Goal: Task Accomplishment & Management: Use online tool/utility

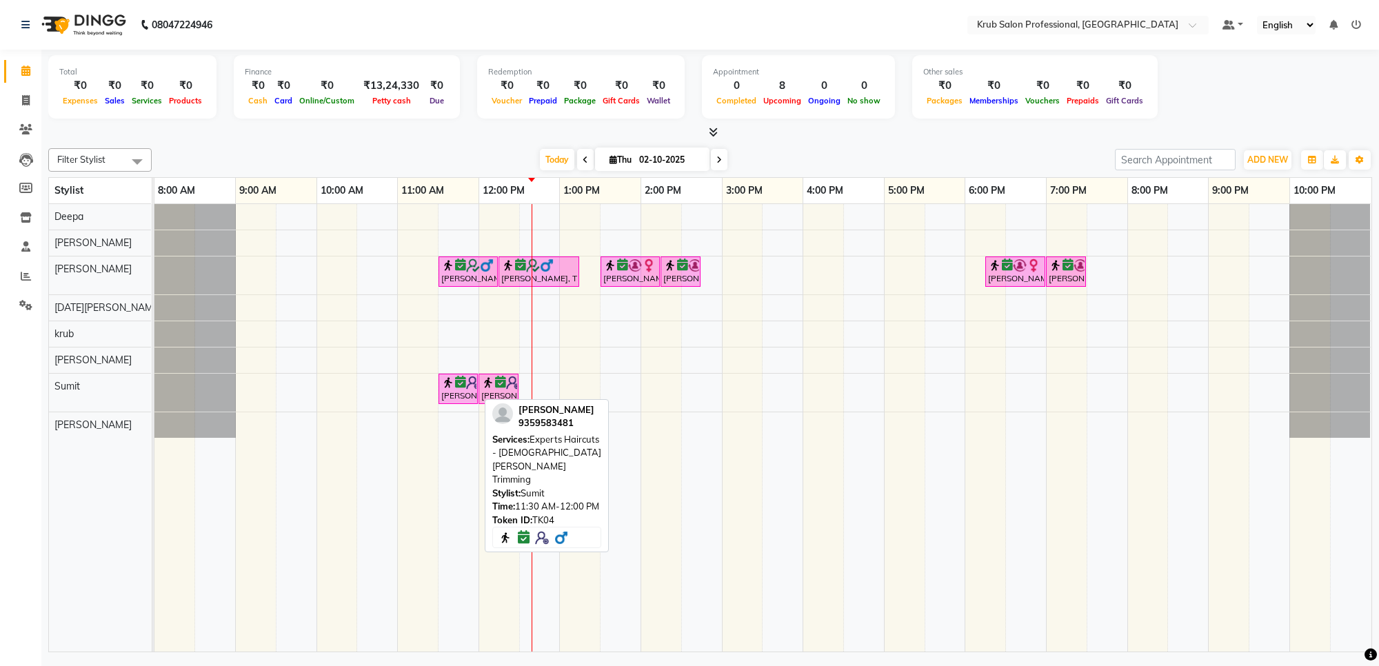
click at [471, 392] on div "[PERSON_NAME], TK04, 11:30 AM-12:00 PM, Experts Haircuts - [DEMOGRAPHIC_DATA] […" at bounding box center [458, 389] width 37 height 26
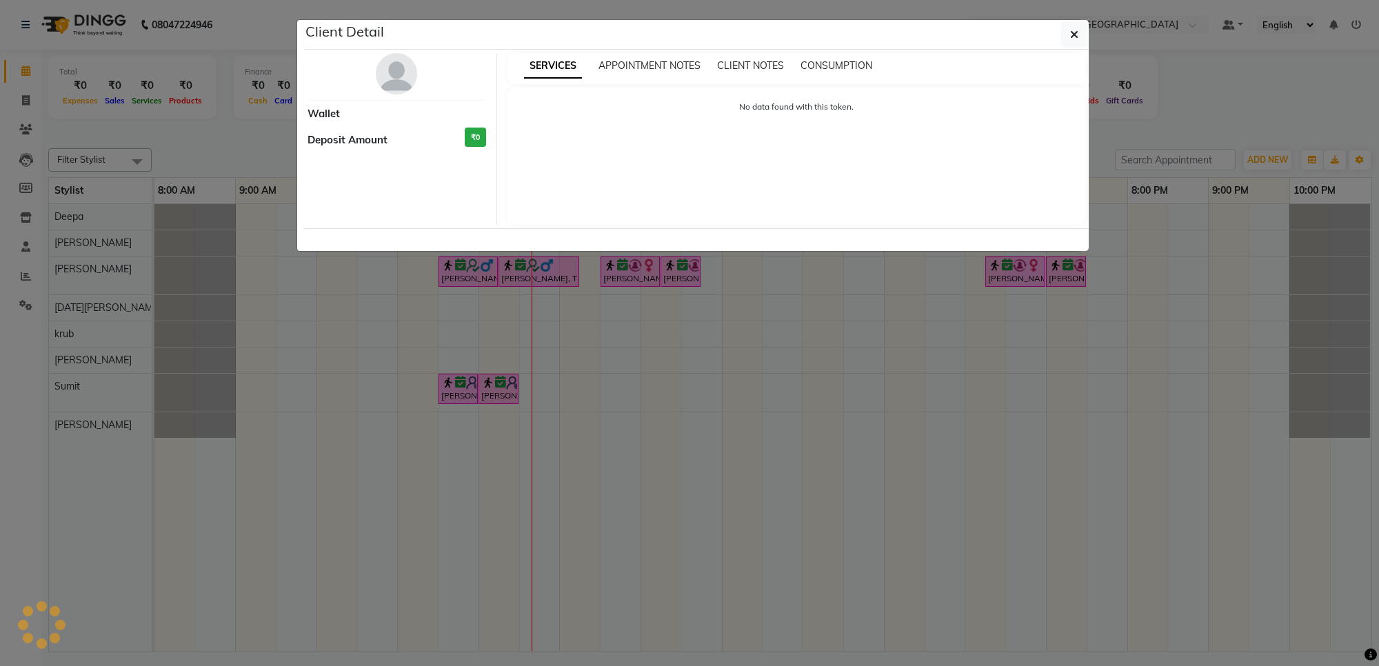
select select "6"
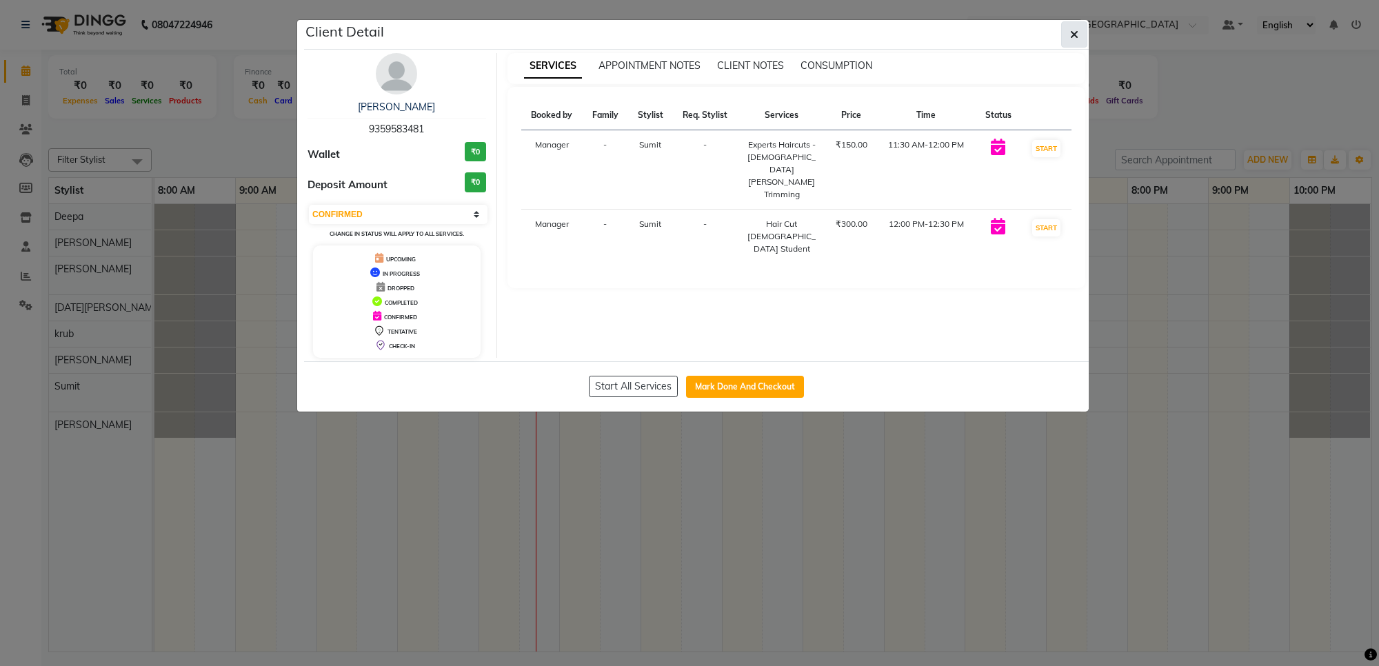
click at [1073, 28] on span "button" at bounding box center [1074, 35] width 8 height 14
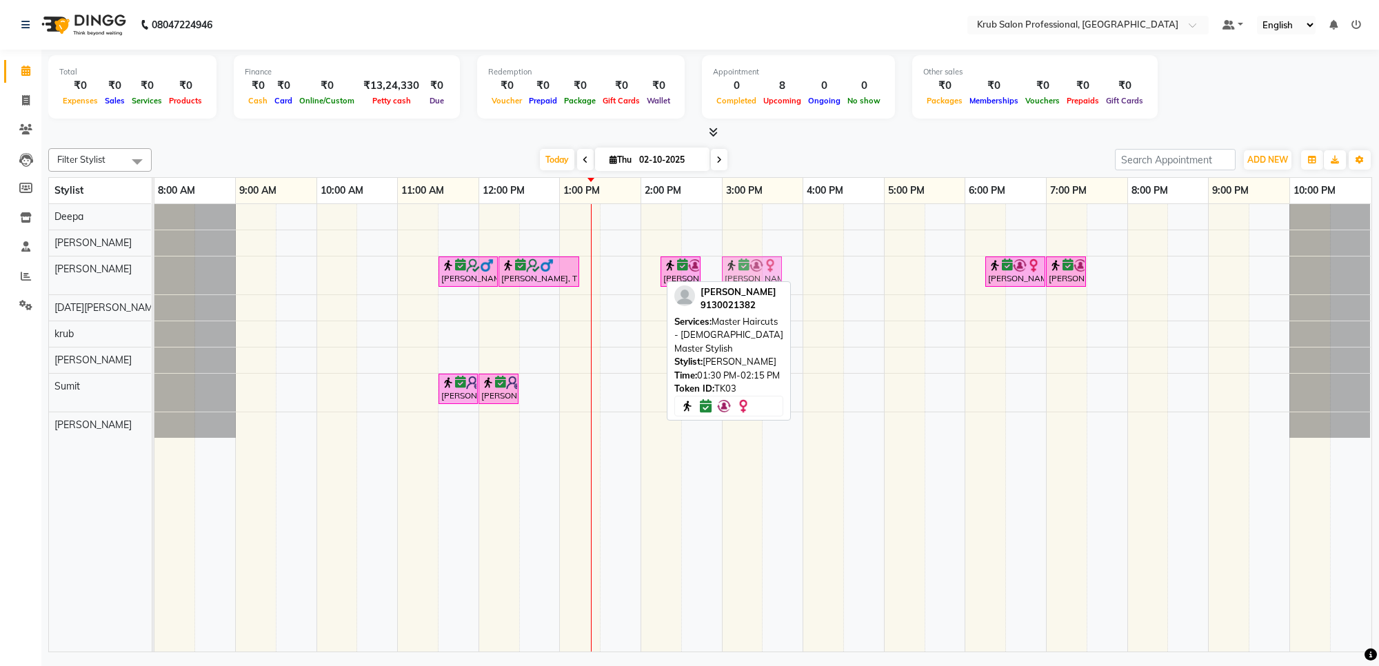
drag, startPoint x: 617, startPoint y: 274, endPoint x: 723, endPoint y: 277, distance: 105.5
click at [154, 277] on div "[PERSON_NAME], TK02, 11:30 AM-12:15 PM, Master Haircuts - [DEMOGRAPHIC_DATA] Ma…" at bounding box center [154, 276] width 0 height 38
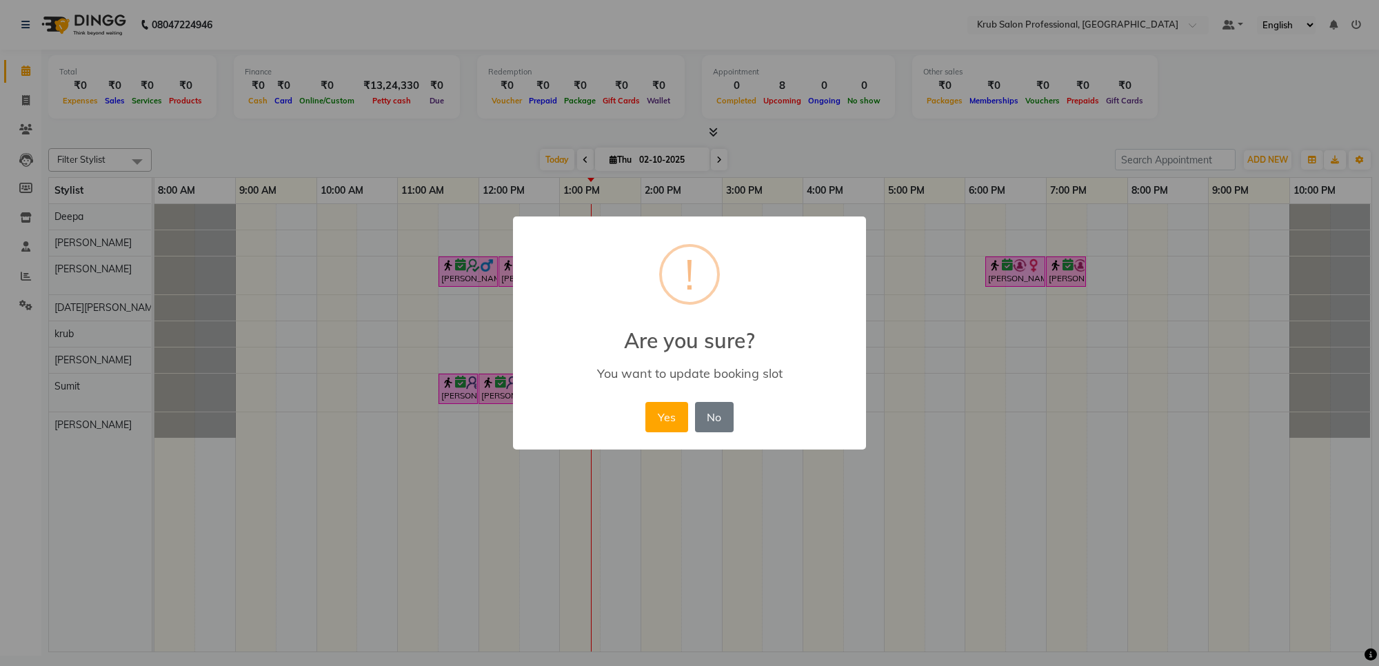
drag, startPoint x: 670, startPoint y: 415, endPoint x: 659, endPoint y: 404, distance: 15.1
click at [670, 415] on button "Yes" at bounding box center [667, 417] width 42 height 30
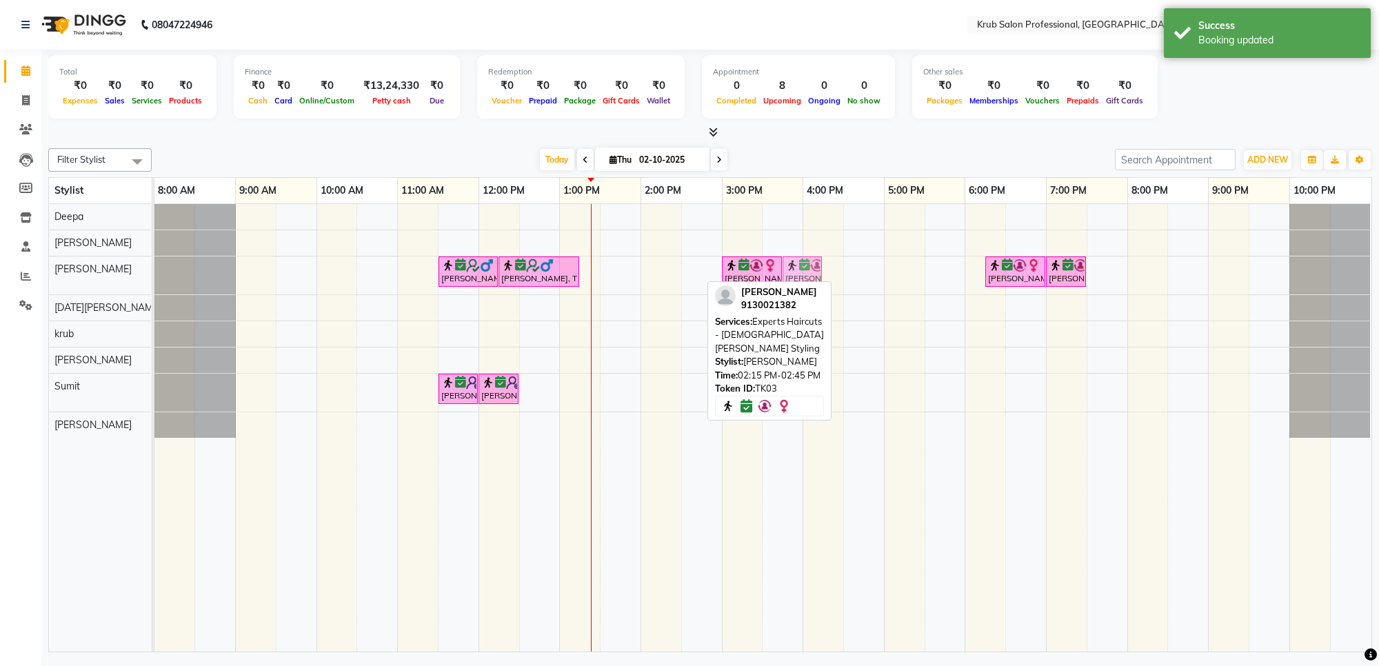
drag, startPoint x: 677, startPoint y: 273, endPoint x: 799, endPoint y: 293, distance: 123.0
click at [800, 293] on div "Filter Stylist Select All Deepa [PERSON_NAME] [DATE][PERSON_NAME] [PERSON_NAME]…" at bounding box center [710, 398] width 1324 height 510
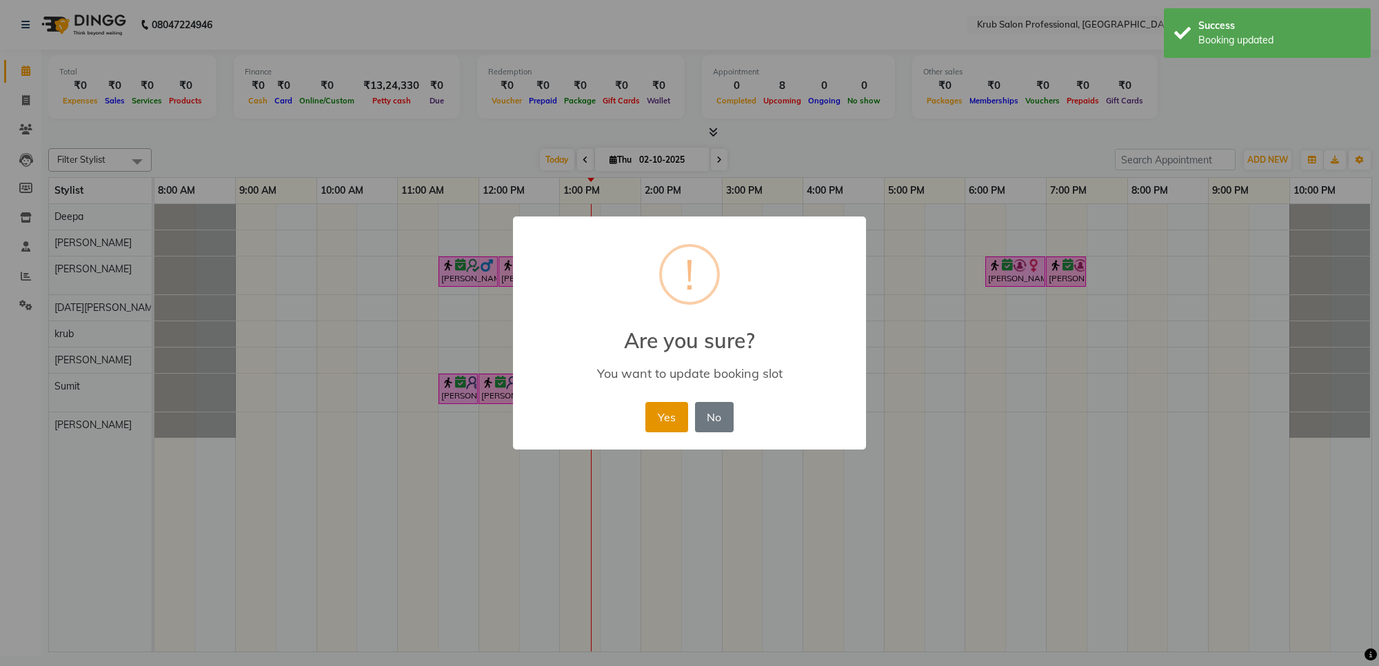
click at [663, 415] on button "Yes" at bounding box center [667, 417] width 42 height 30
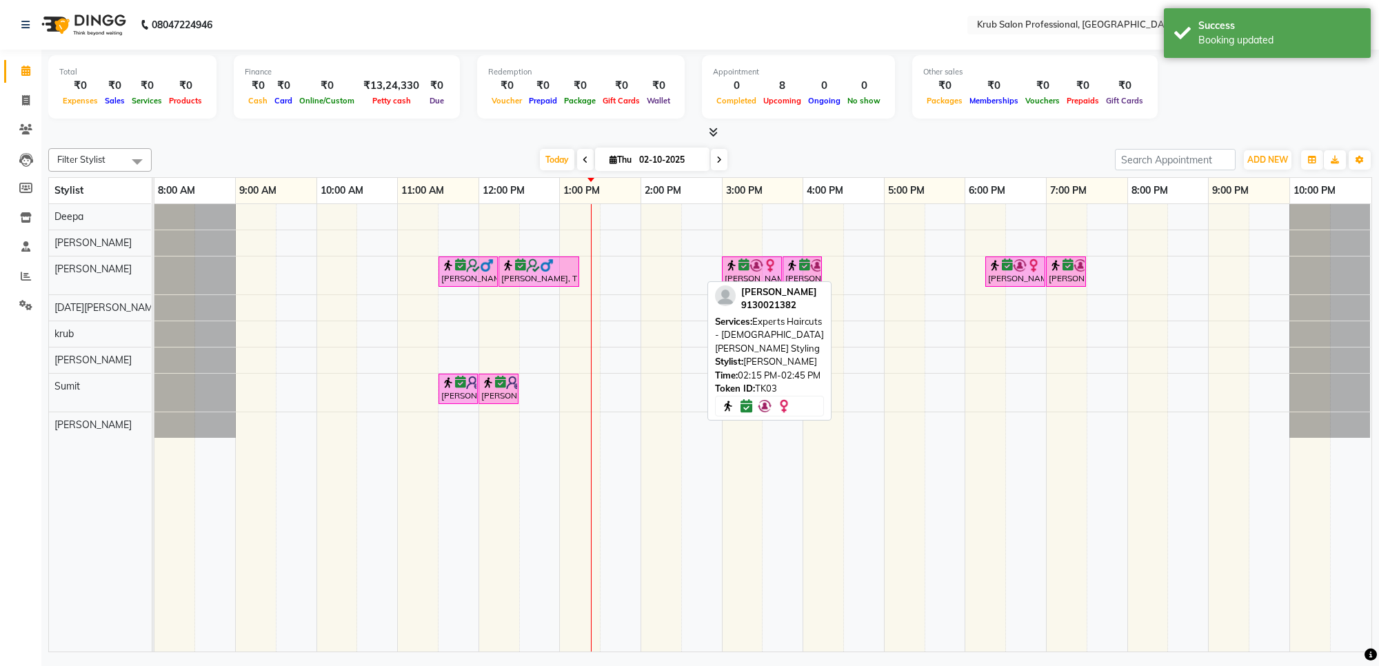
click at [717, 163] on icon at bounding box center [720, 160] width 6 height 8
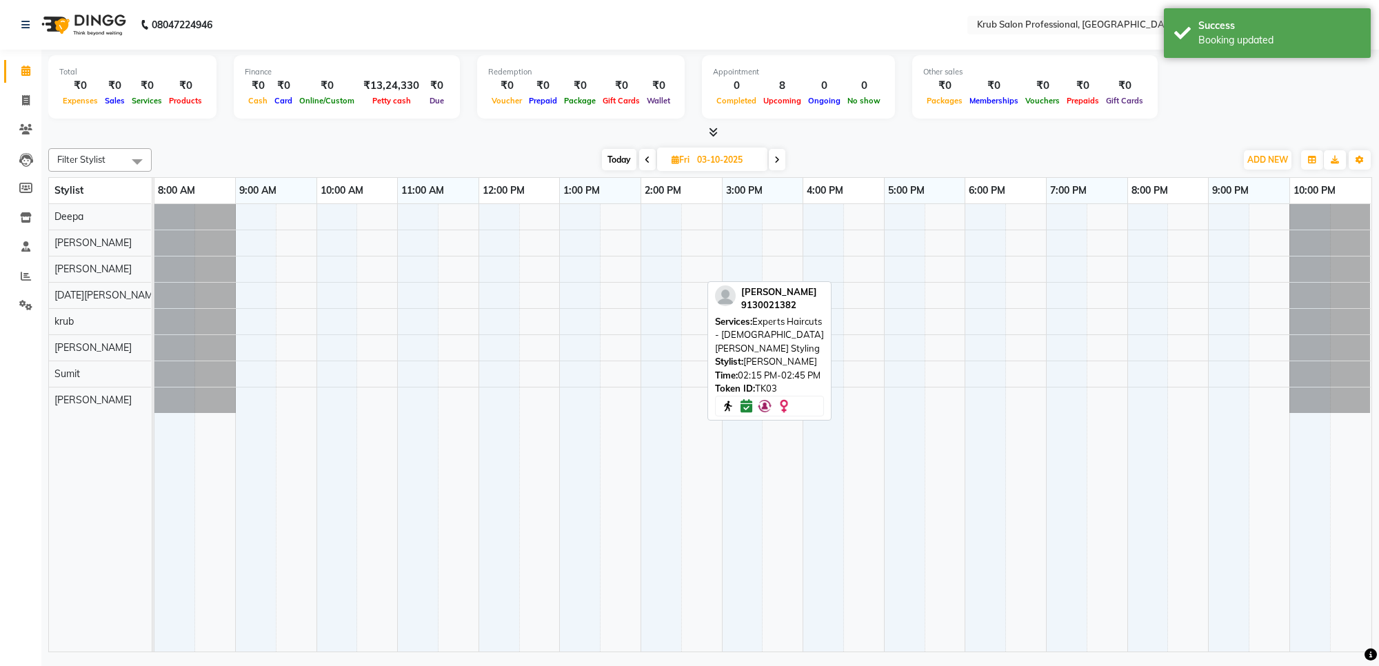
click at [623, 160] on span "Today" at bounding box center [619, 159] width 34 height 21
type input "02-10-2025"
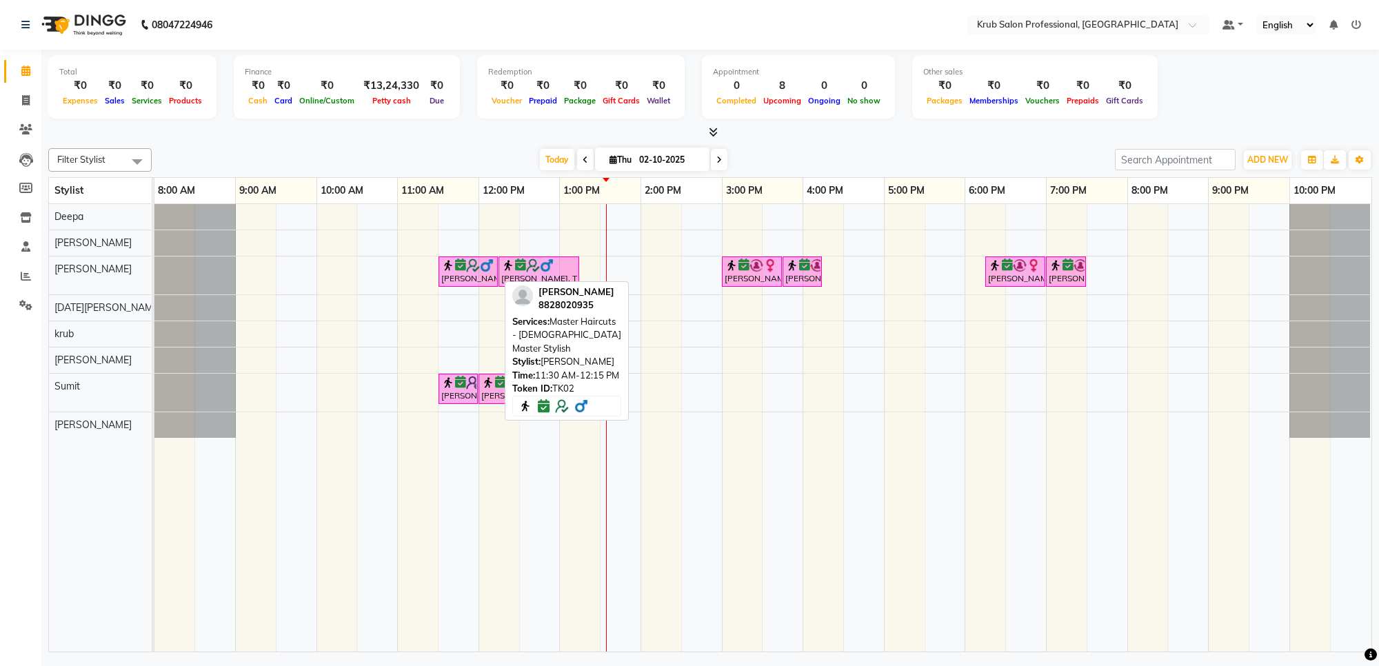
click at [452, 274] on div "[PERSON_NAME], TK02, 11:30 AM-12:15 PM, Master Haircuts - [DEMOGRAPHIC_DATA] Ma…" at bounding box center [468, 272] width 57 height 26
click at [467, 268] on img at bounding box center [473, 266] width 14 height 14
select select "6"
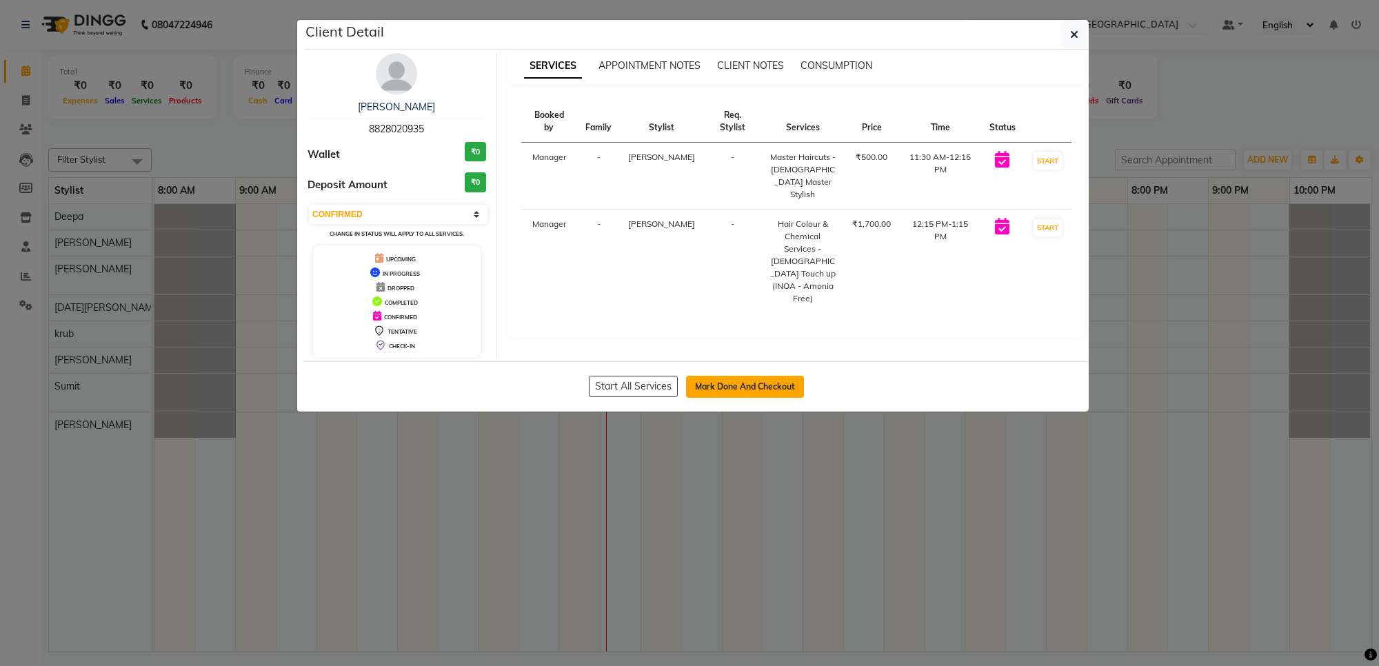
click at [729, 386] on button "Mark Done And Checkout" at bounding box center [745, 387] width 118 height 22
select select "service"
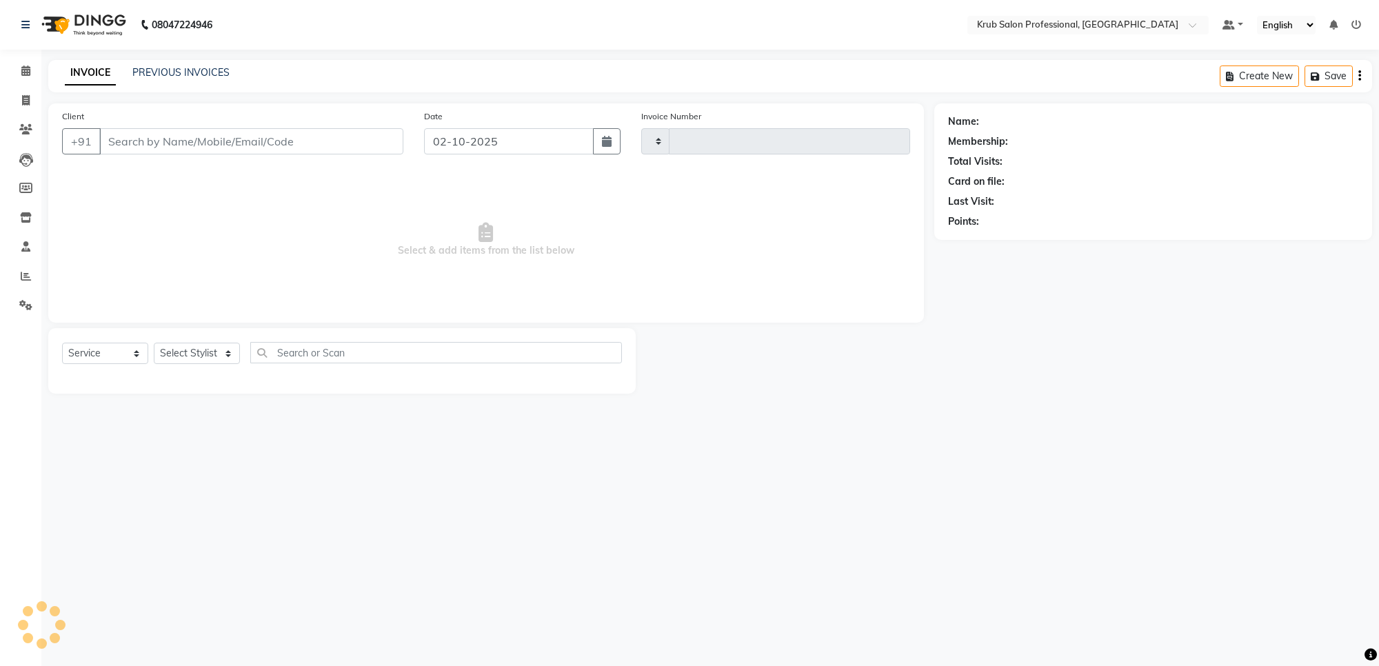
type input "1433"
select select "7490"
type input "8828020935"
select select "66028"
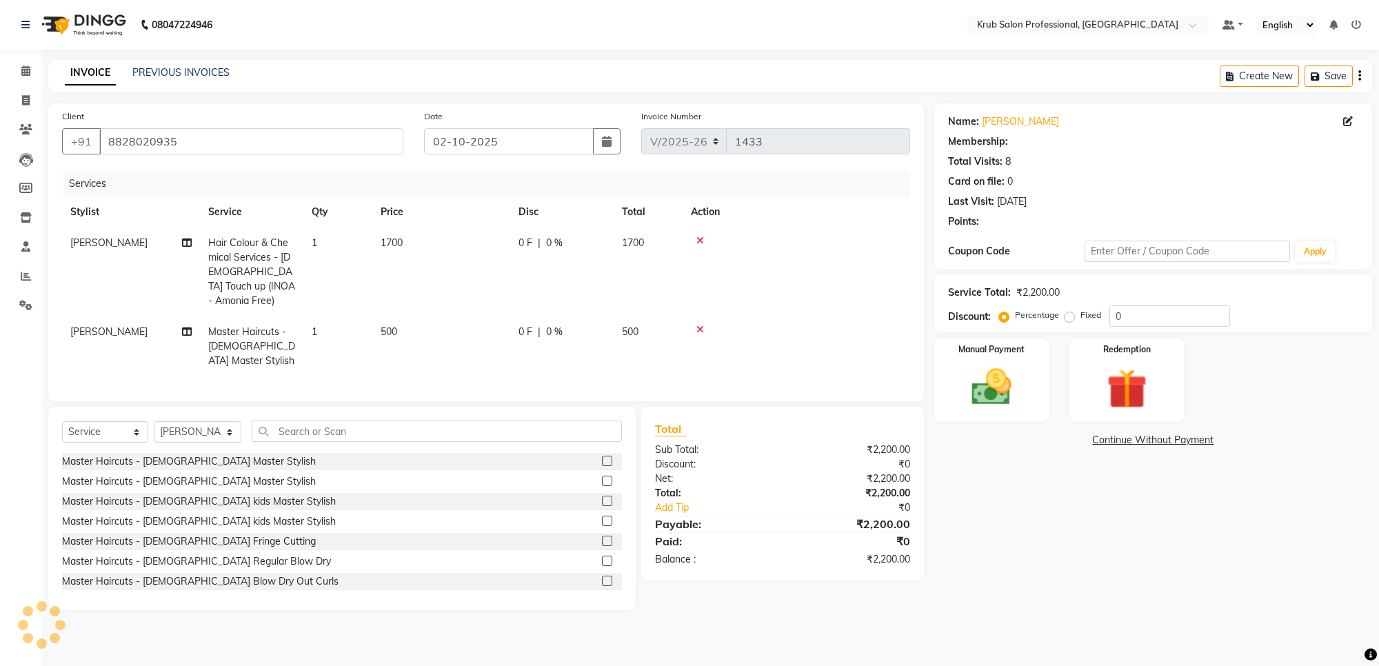
select select "1: Object"
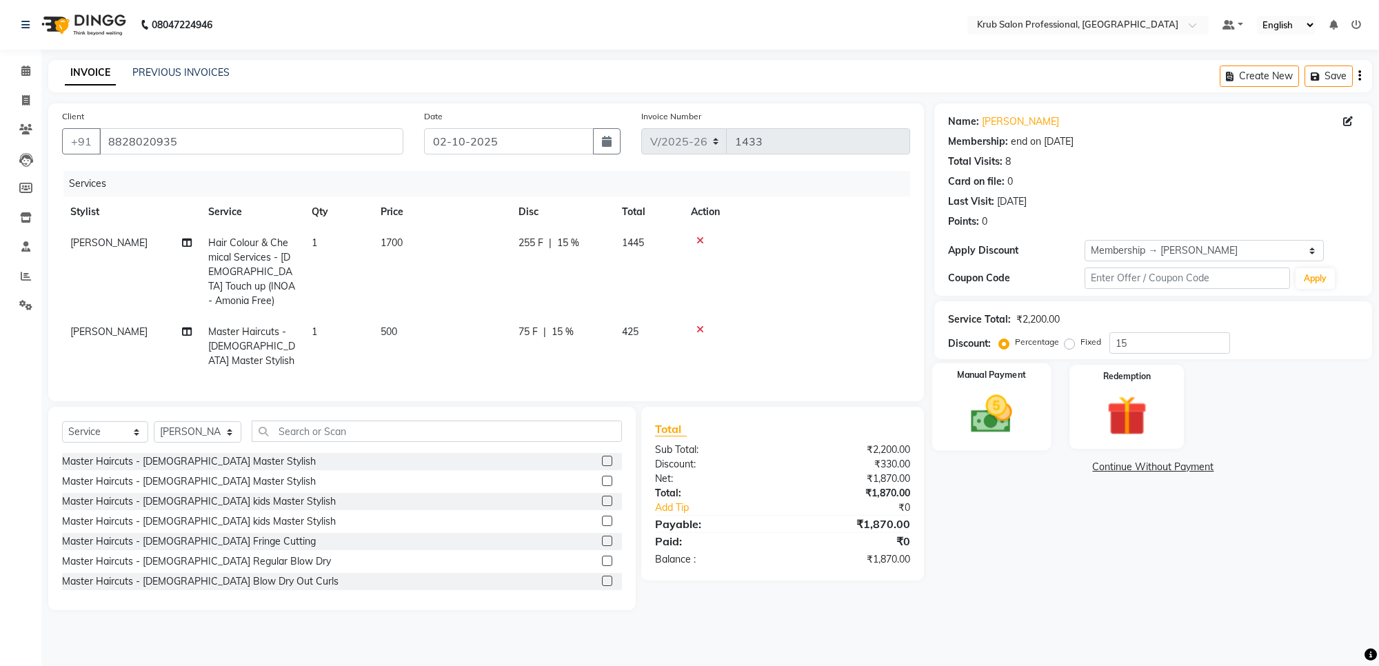
click at [993, 377] on label "Manual Payment" at bounding box center [991, 375] width 69 height 13
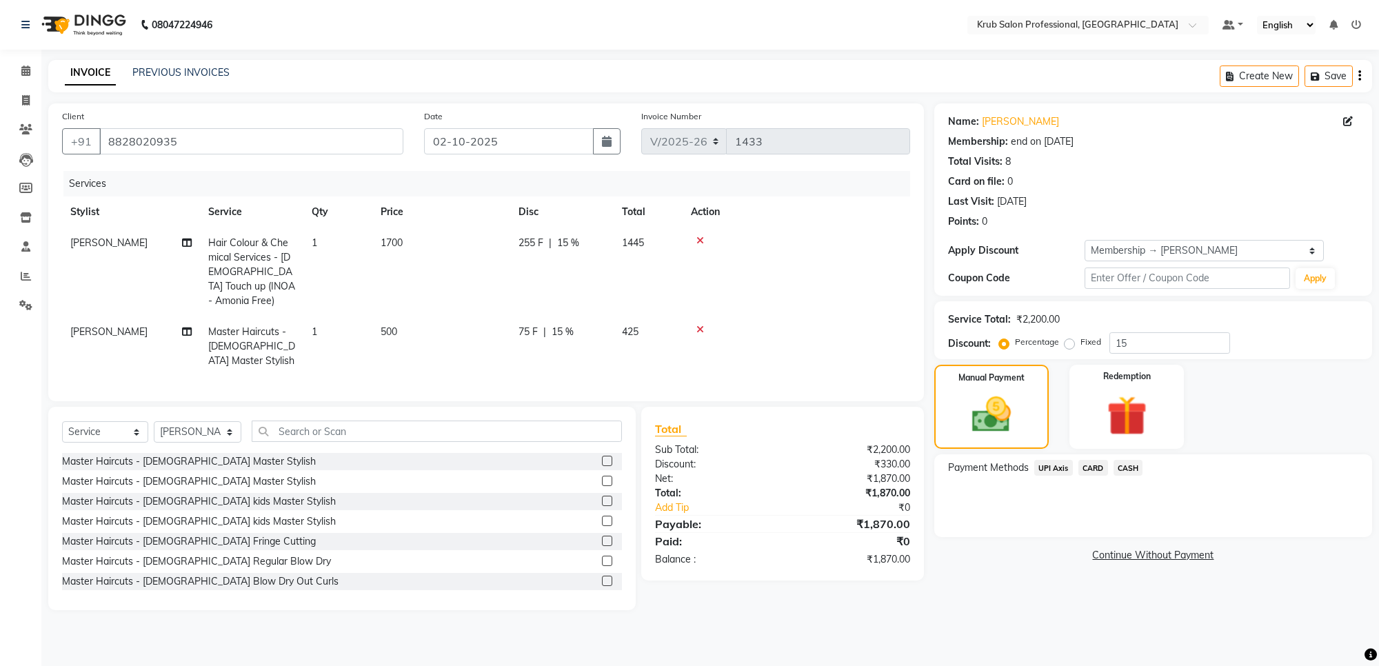
click at [1050, 463] on span "UPI Axis" at bounding box center [1054, 468] width 39 height 16
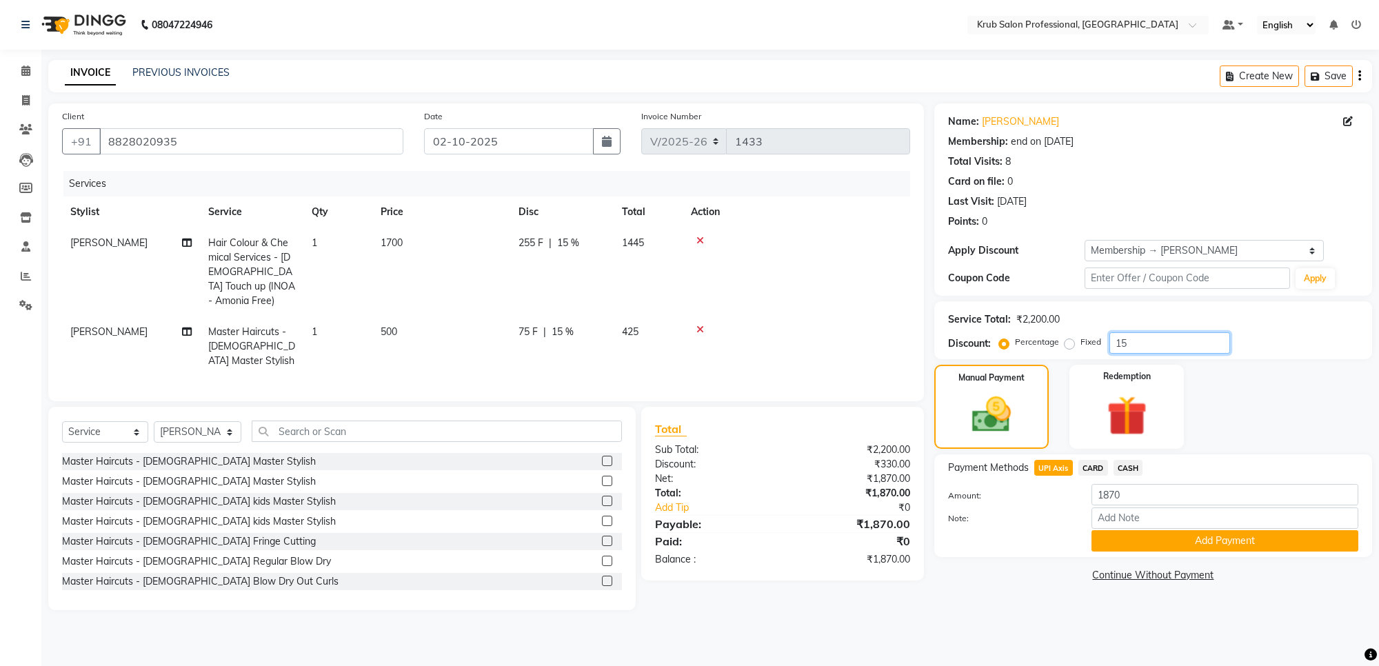
click at [1190, 339] on input "15" at bounding box center [1170, 342] width 121 height 21
type input "1"
click at [1154, 346] on input "number" at bounding box center [1170, 342] width 121 height 21
type input "15"
click at [1174, 370] on div "Redemption" at bounding box center [1127, 407] width 119 height 88
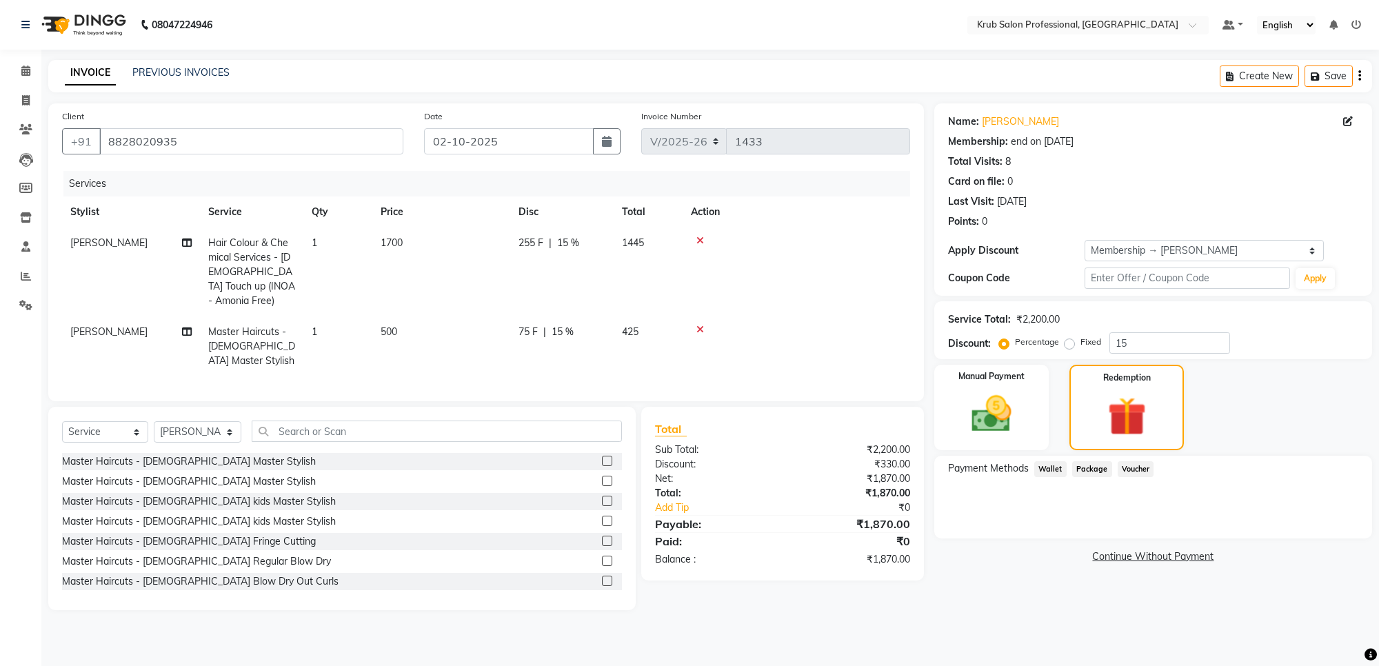
click at [184, 243] on icon at bounding box center [187, 243] width 10 height 10
select select "66028"
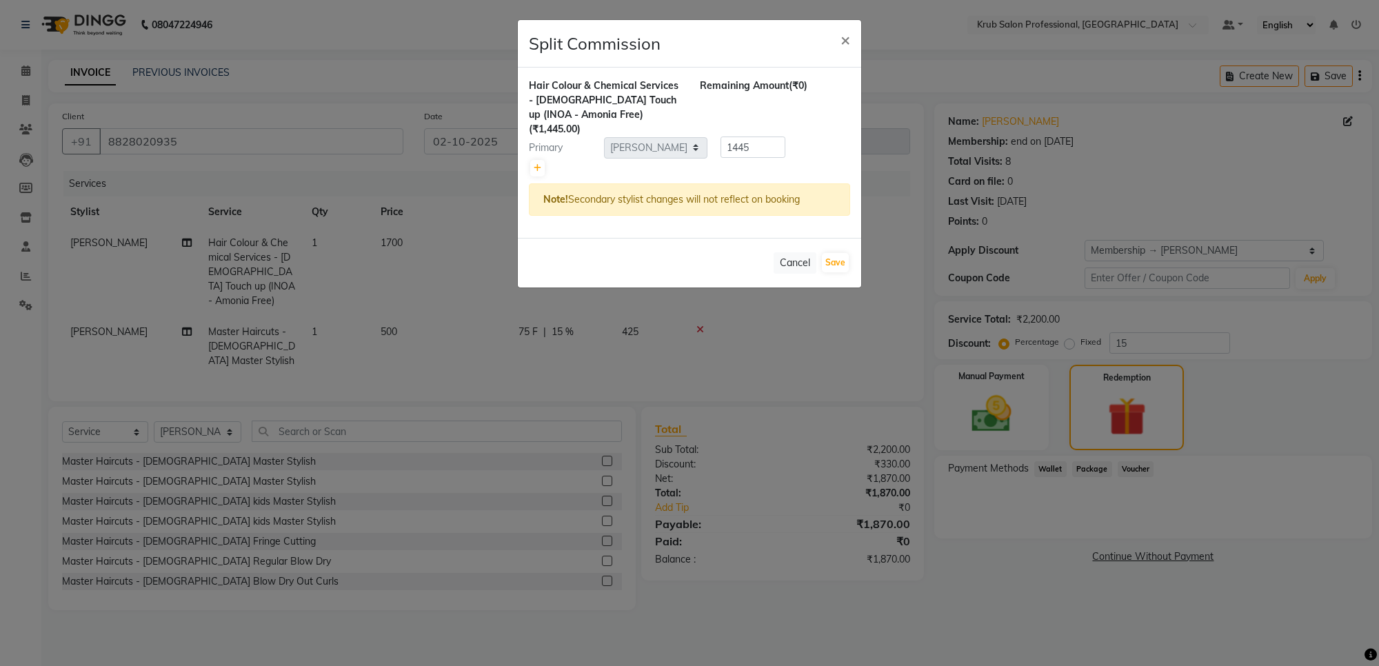
drag, startPoint x: 1041, startPoint y: 543, endPoint x: 1002, endPoint y: 521, distance: 44.8
click at [1040, 543] on ngb-modal-window "Split Commission × Hair Colour & Chemical Services - [DEMOGRAPHIC_DATA] Touch u…" at bounding box center [689, 333] width 1379 height 666
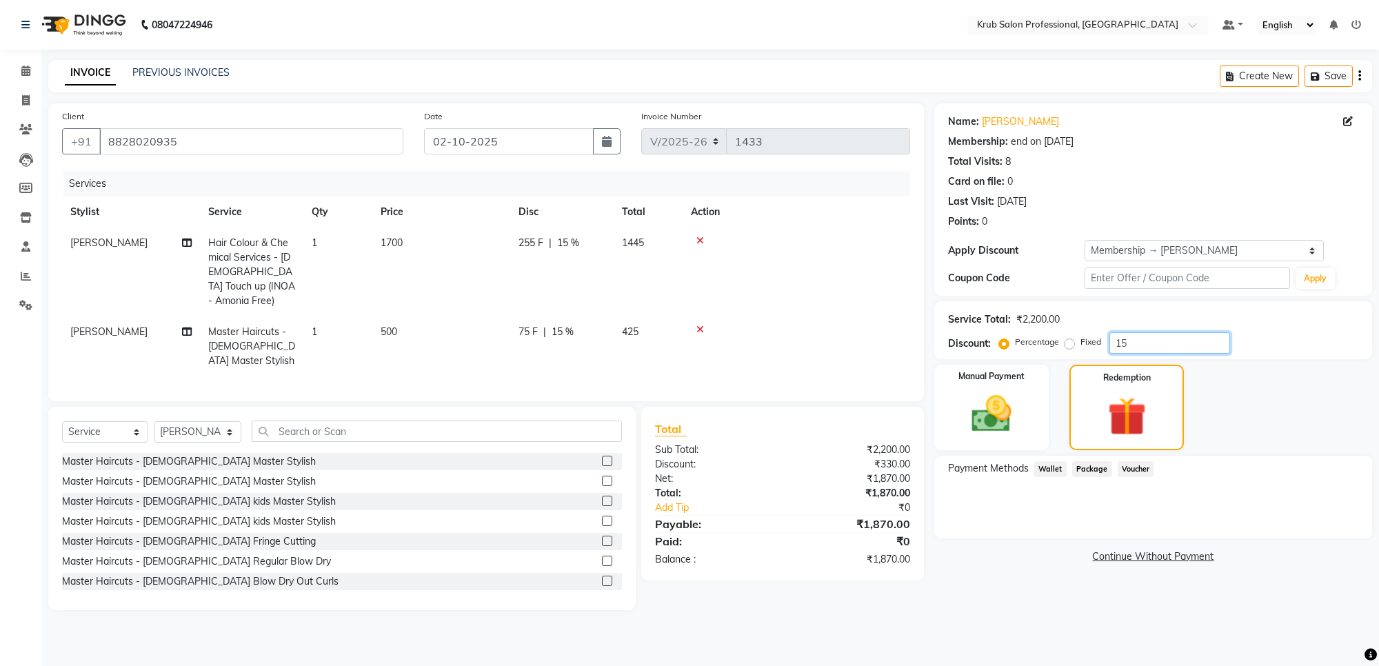
click at [1148, 338] on input "15" at bounding box center [1170, 342] width 121 height 21
type input "1"
click at [700, 238] on icon at bounding box center [701, 241] width 8 height 10
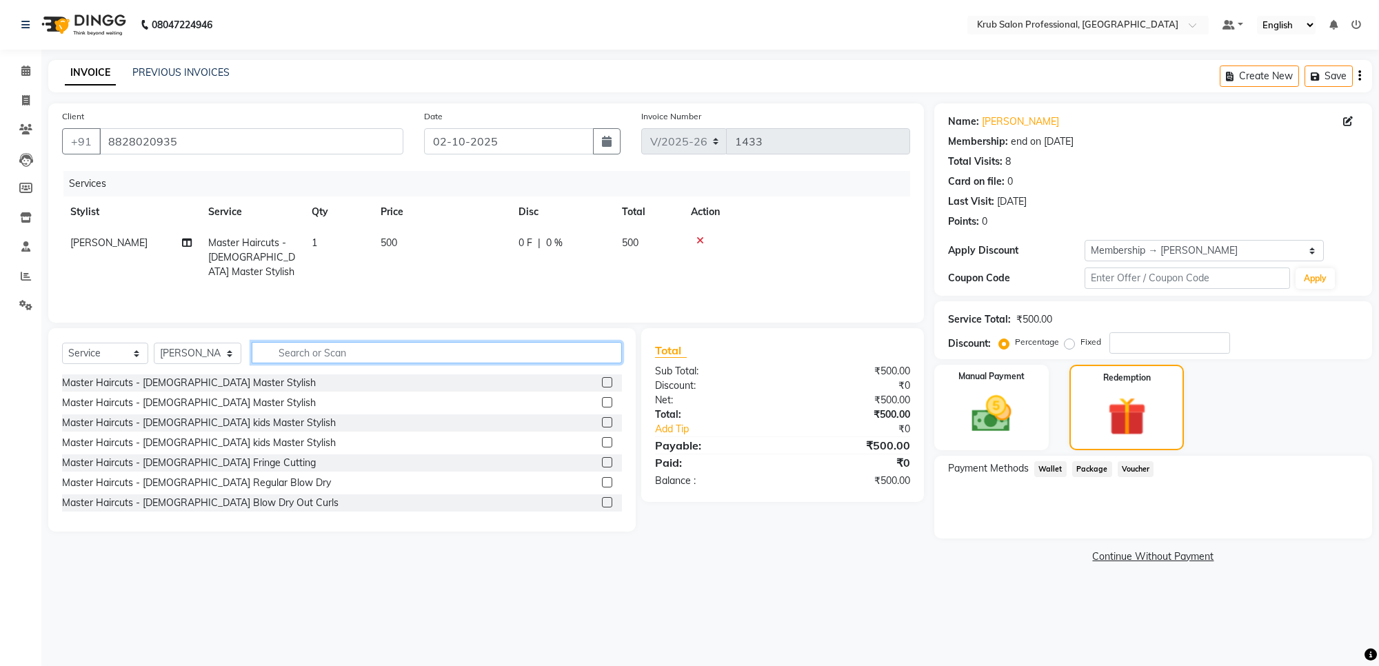
click at [332, 357] on input "text" at bounding box center [437, 352] width 370 height 21
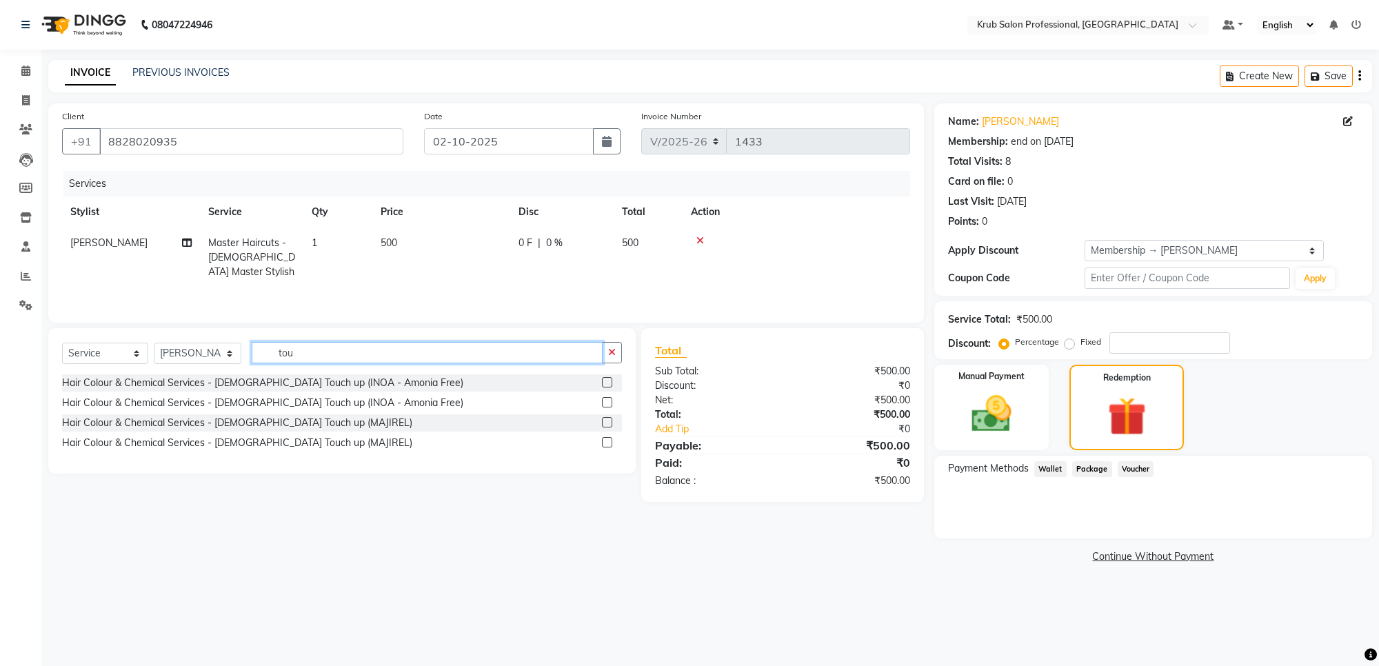
type input "tou"
click at [388, 408] on div "Hair Colour & Chemical Services - [DEMOGRAPHIC_DATA] Touch up (INOA - Amonia Fr…" at bounding box center [342, 403] width 560 height 17
click at [602, 405] on label at bounding box center [607, 402] width 10 height 10
click at [602, 405] on input "checkbox" at bounding box center [606, 403] width 9 height 9
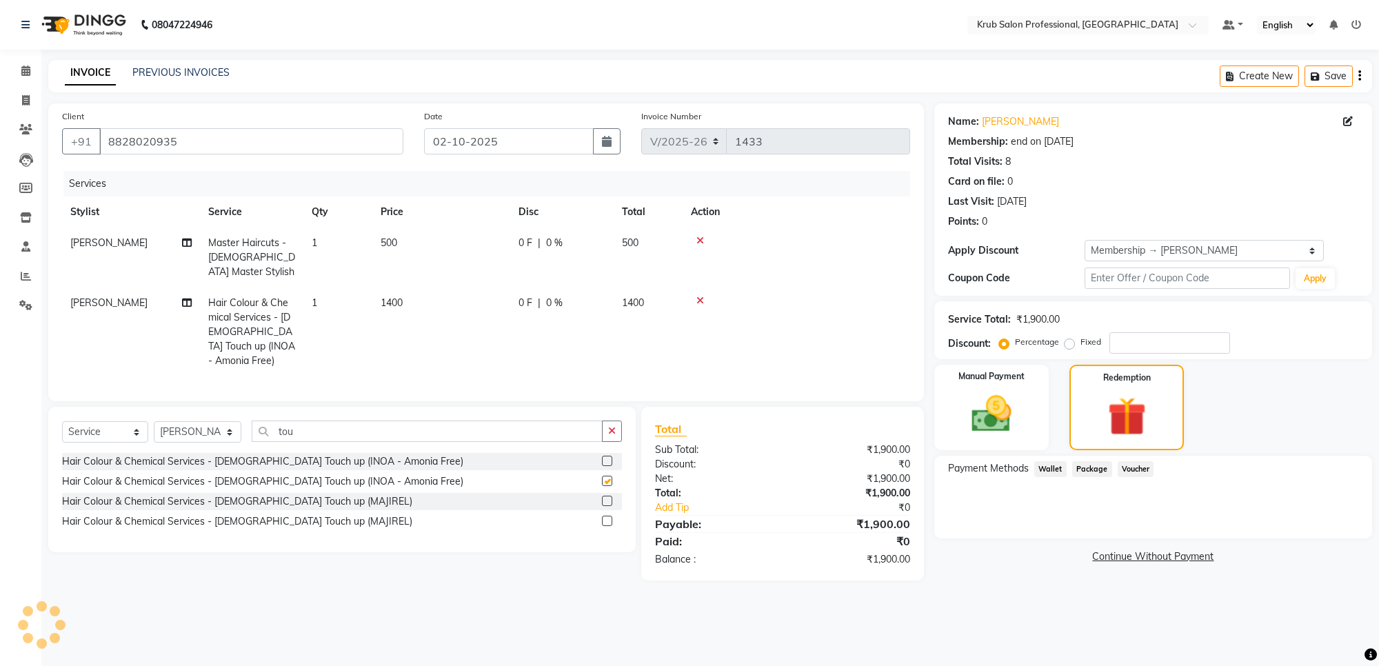
checkbox input "false"
click at [1118, 345] on input "number" at bounding box center [1170, 342] width 121 height 21
type input "15"
click at [1044, 508] on div "Payment Methods Wallet Package Voucher" at bounding box center [1154, 497] width 438 height 83
click at [1002, 435] on img at bounding box center [992, 414] width 68 height 48
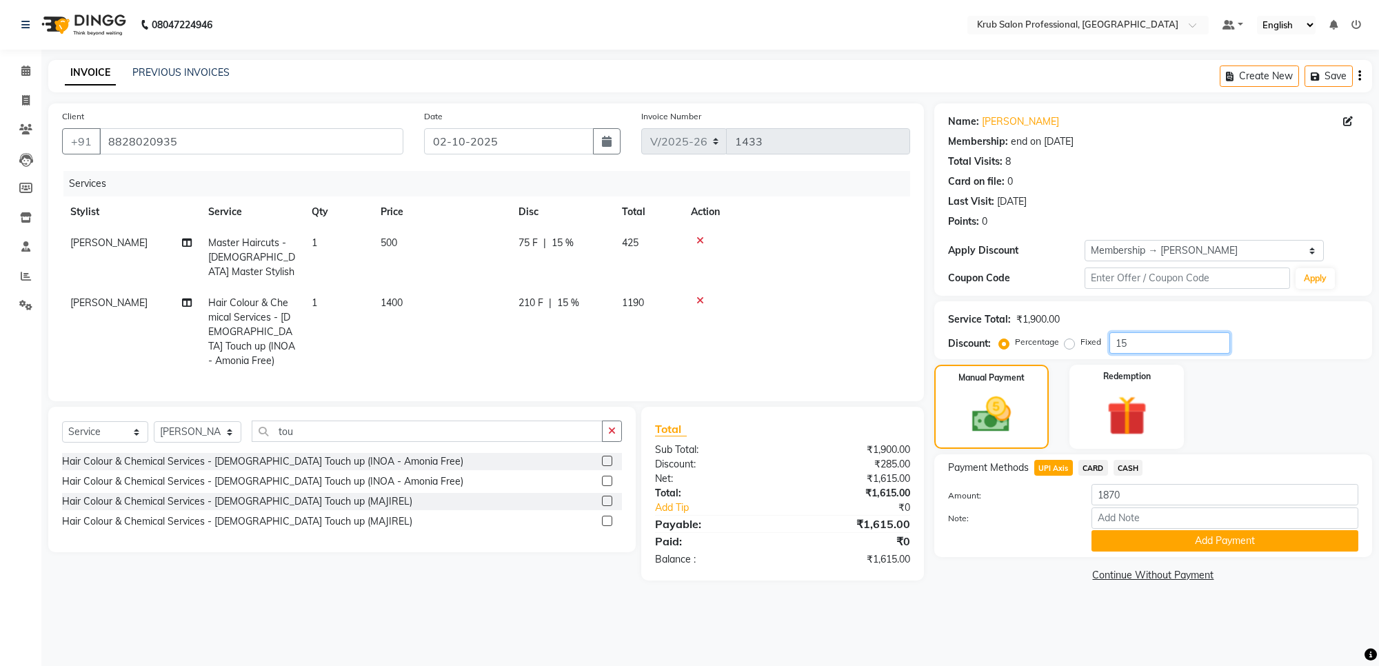
click at [1139, 338] on input "15" at bounding box center [1170, 342] width 121 height 21
click at [1121, 467] on span "CASH" at bounding box center [1129, 468] width 30 height 16
type input "1615"
click at [1057, 464] on span "UPI Axis" at bounding box center [1054, 468] width 39 height 16
click at [1154, 542] on button "Add Payment" at bounding box center [1225, 540] width 267 height 21
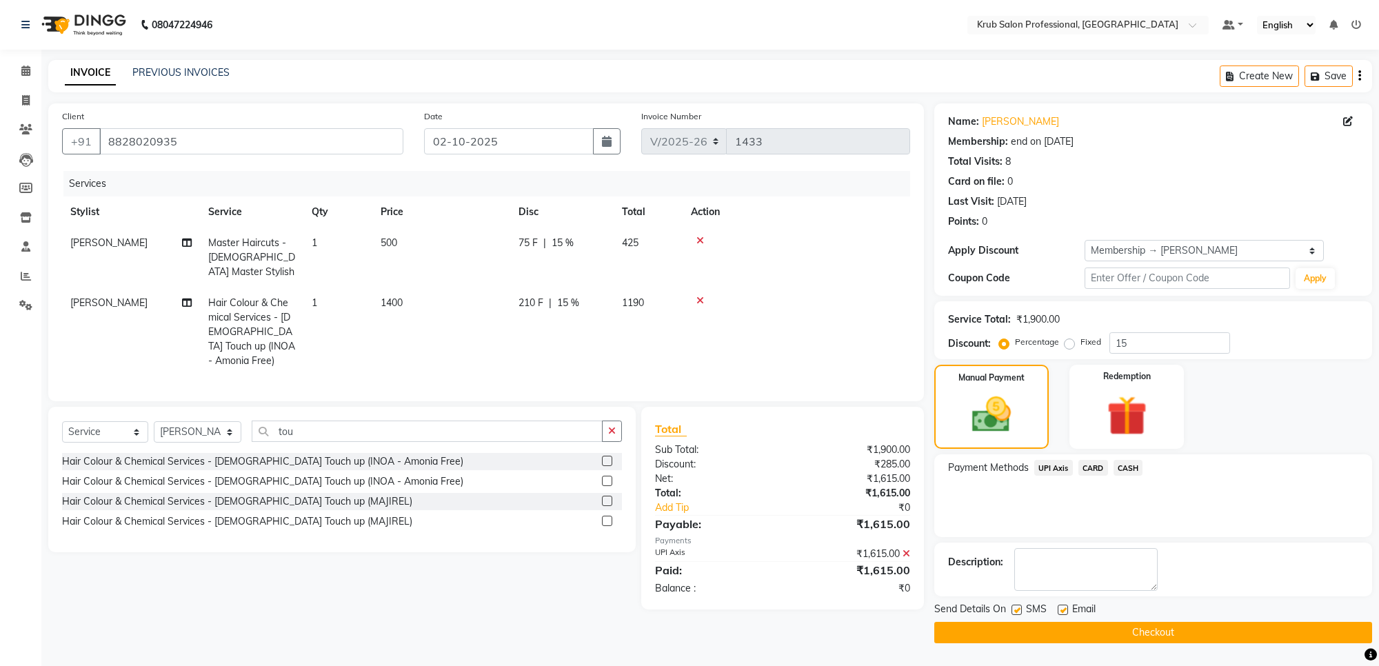
click at [1064, 610] on label at bounding box center [1063, 610] width 10 height 10
click at [1064, 610] on input "checkbox" at bounding box center [1062, 610] width 9 height 9
checkbox input "false"
click at [1066, 626] on button "Checkout" at bounding box center [1154, 632] width 438 height 21
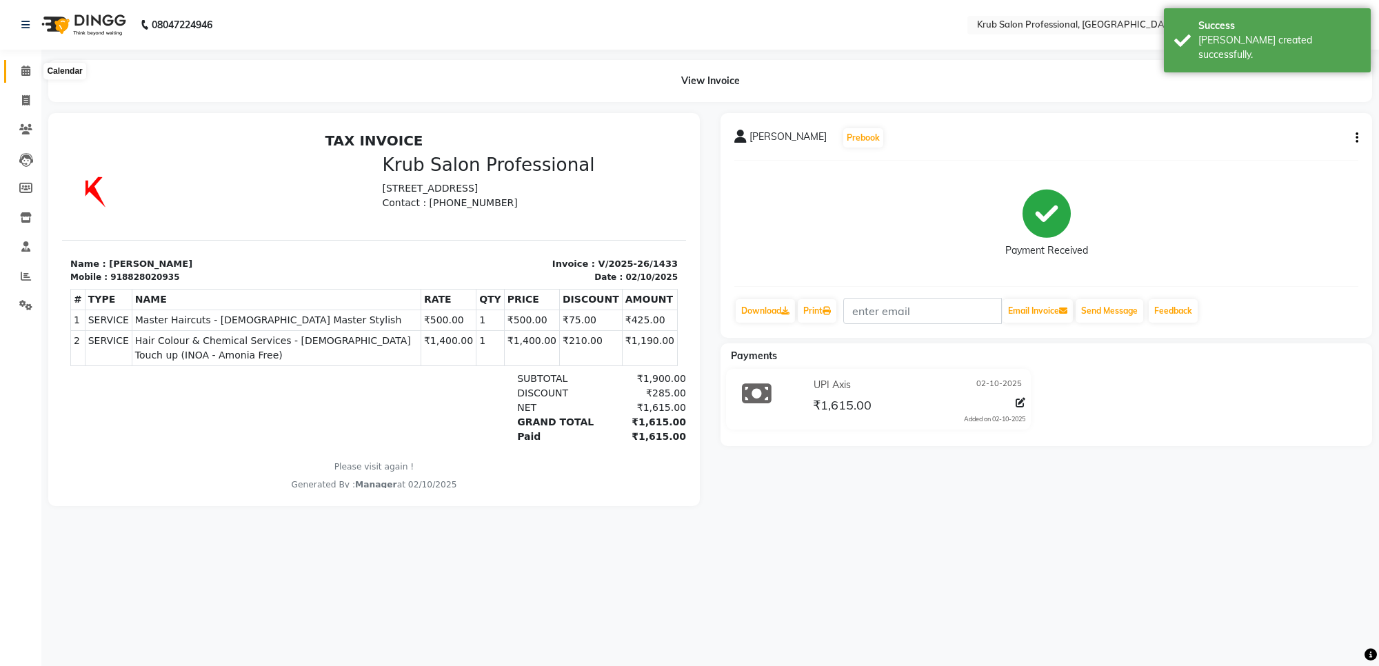
click at [24, 74] on icon at bounding box center [25, 71] width 9 height 10
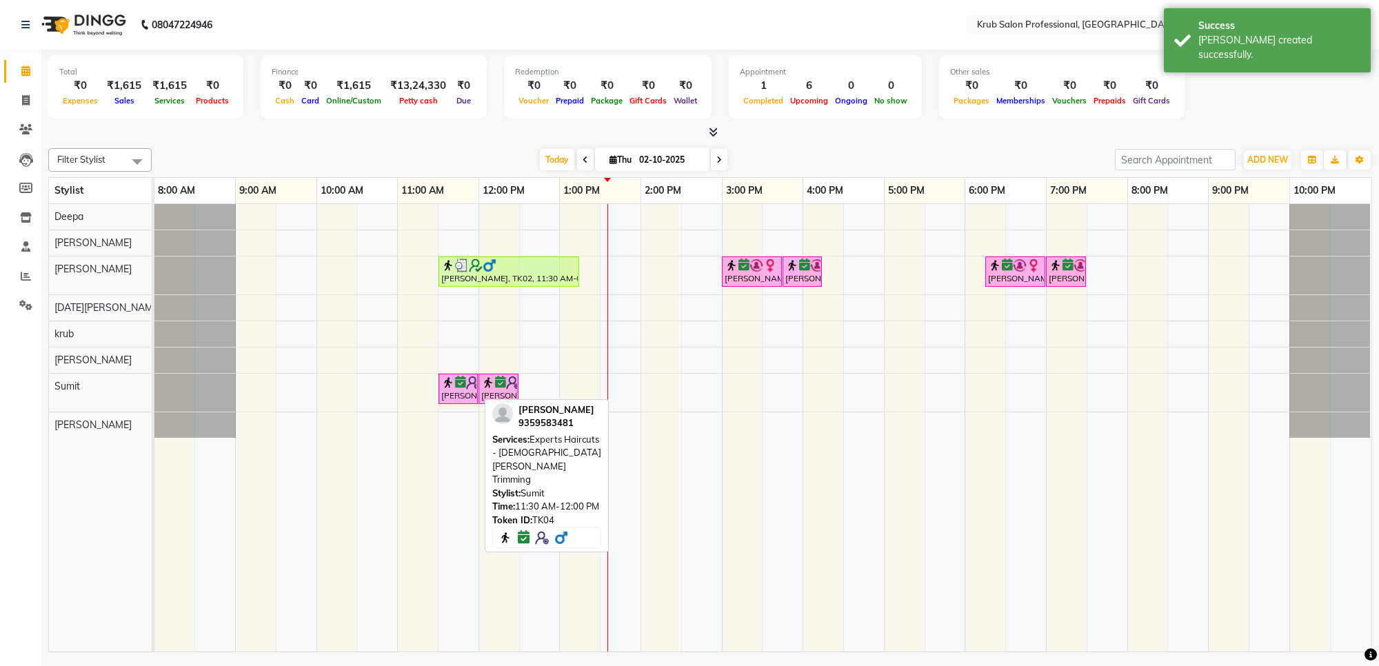
click at [457, 400] on div "[PERSON_NAME], TK04, 11:30 AM-12:00 PM, Experts Haircuts - [DEMOGRAPHIC_DATA] […" at bounding box center [458, 389] width 37 height 26
select select "6"
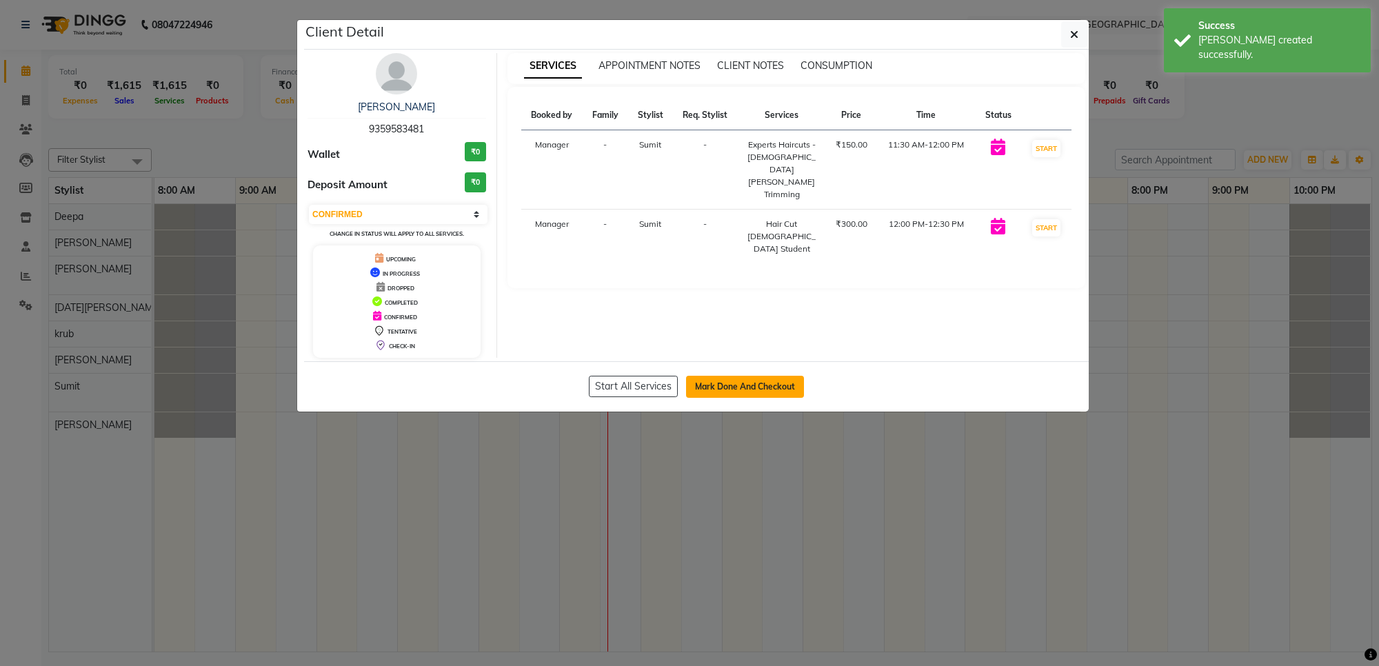
click at [724, 390] on button "Mark Done And Checkout" at bounding box center [745, 387] width 118 height 22
select select "7490"
select select "service"
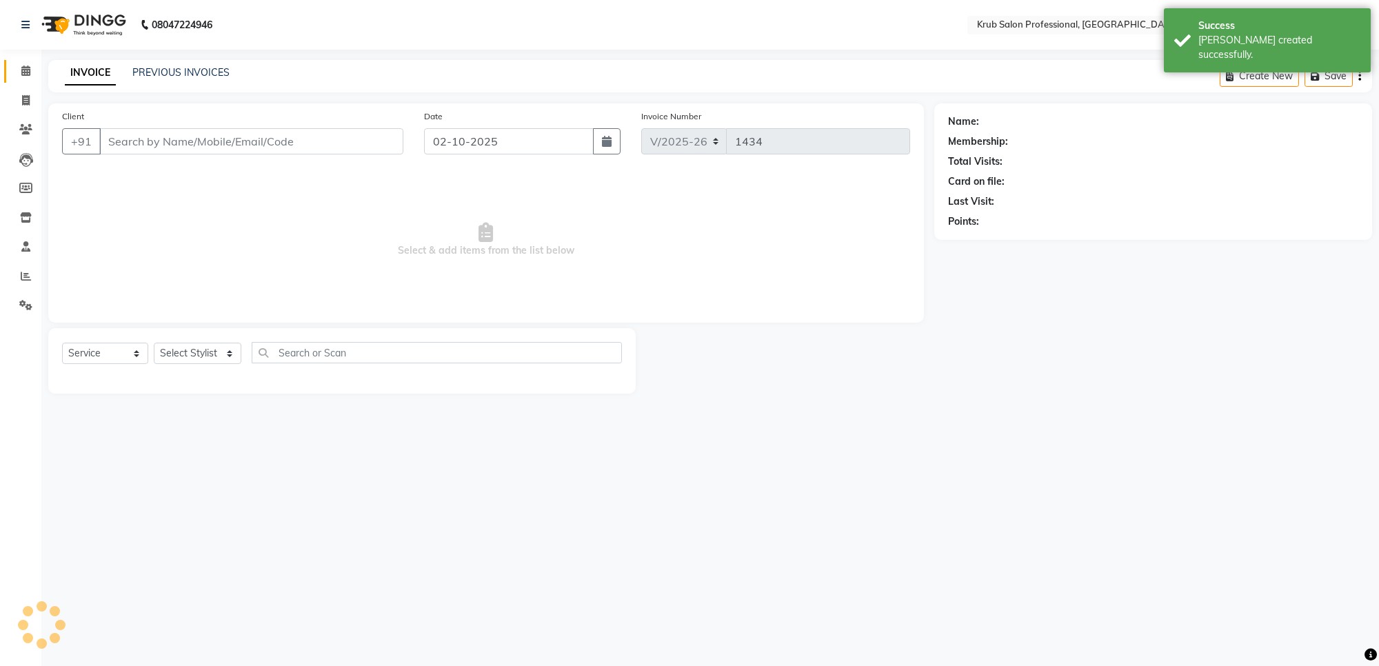
type input "9359583481"
select select "92158"
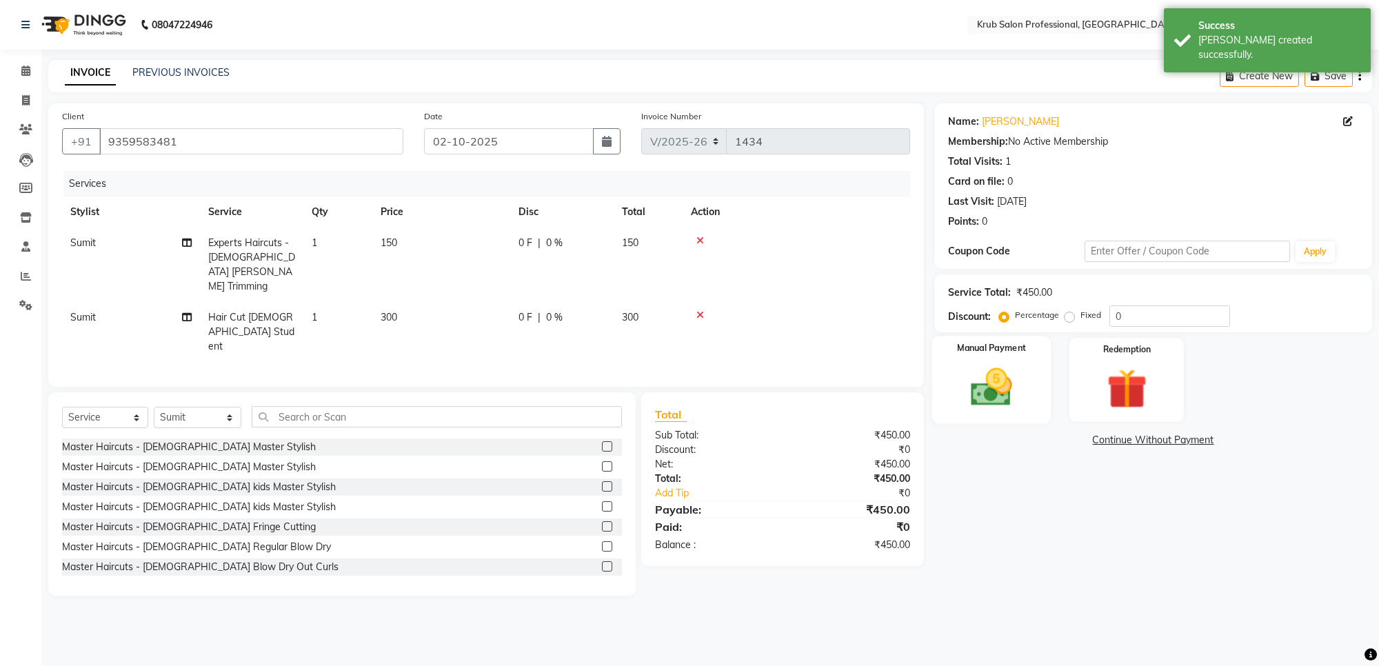
click at [974, 393] on img at bounding box center [992, 387] width 68 height 48
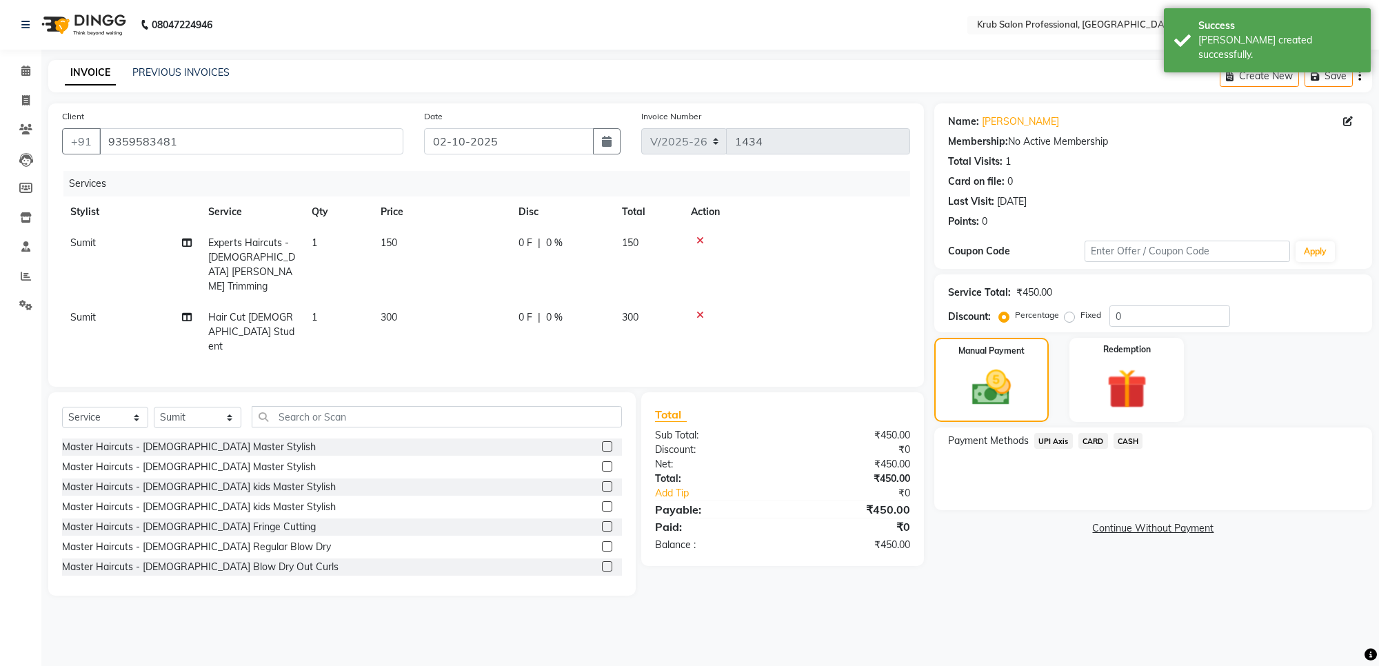
click at [1046, 443] on span "UPI Axis" at bounding box center [1054, 441] width 39 height 16
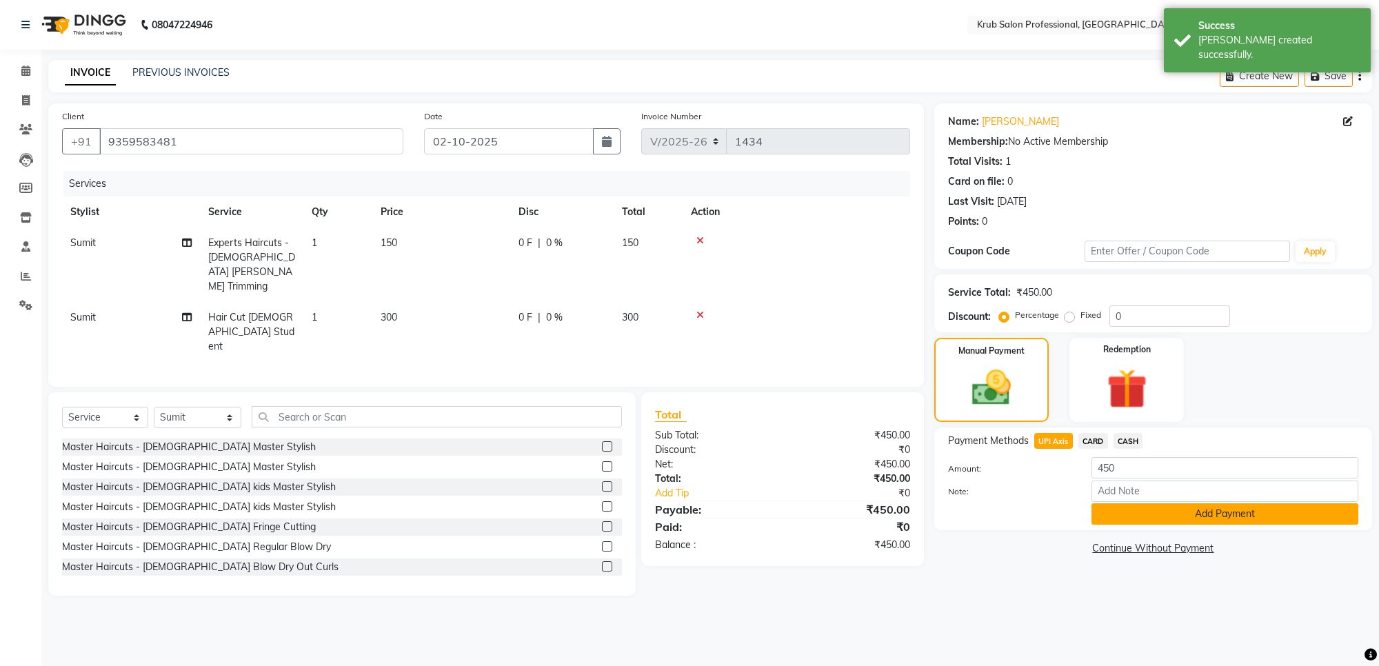
click at [1152, 521] on button "Add Payment" at bounding box center [1225, 513] width 267 height 21
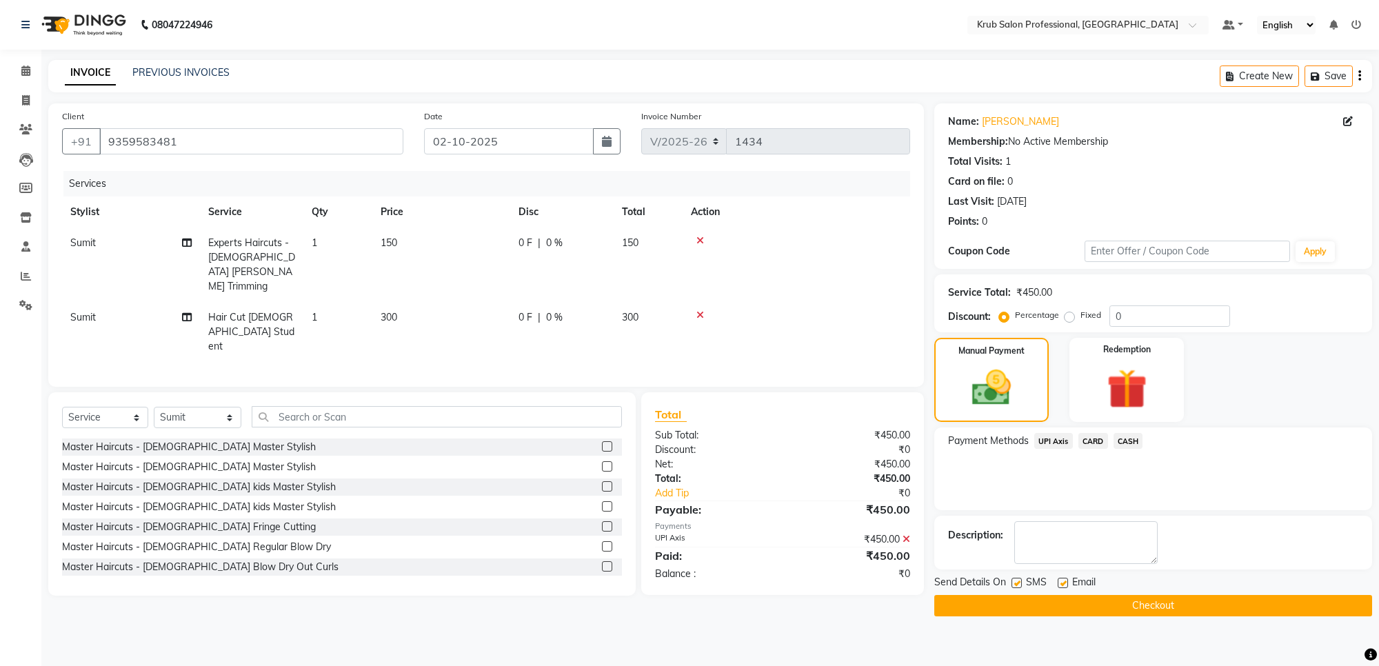
click at [1115, 616] on button "Checkout" at bounding box center [1154, 605] width 438 height 21
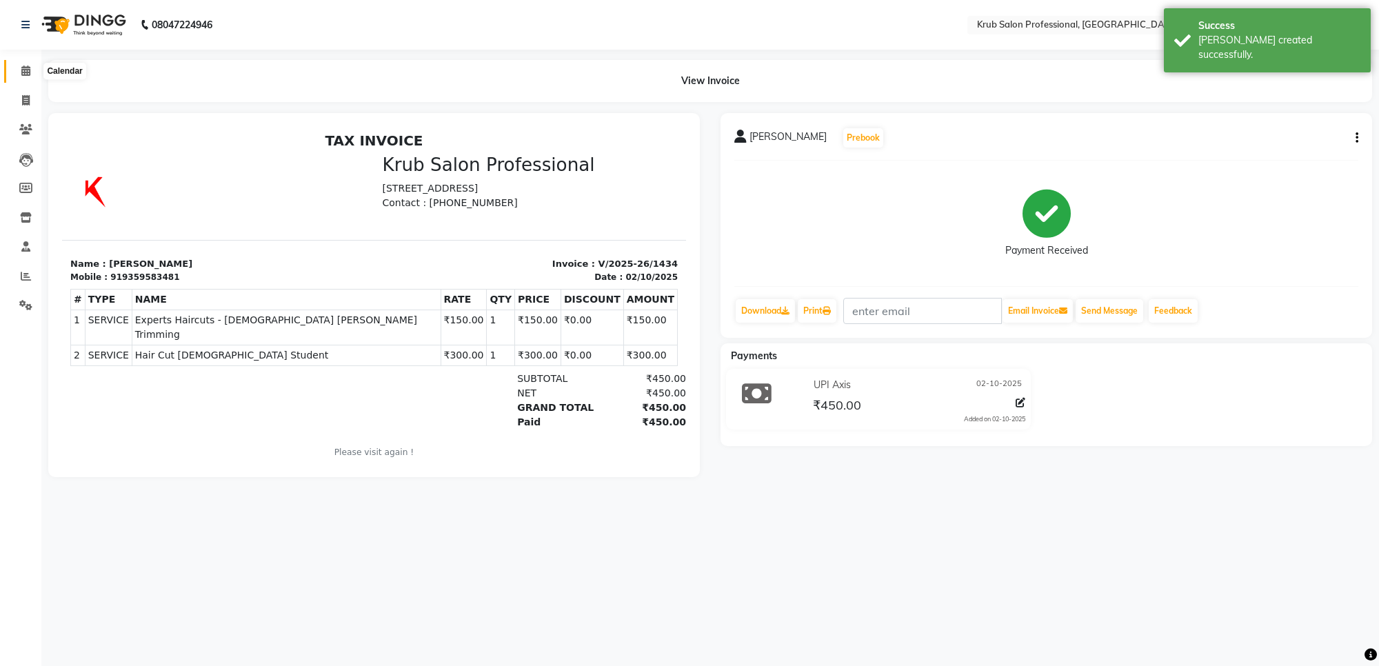
click at [24, 70] on icon at bounding box center [25, 71] width 9 height 10
